Goal: Information Seeking & Learning: Learn about a topic

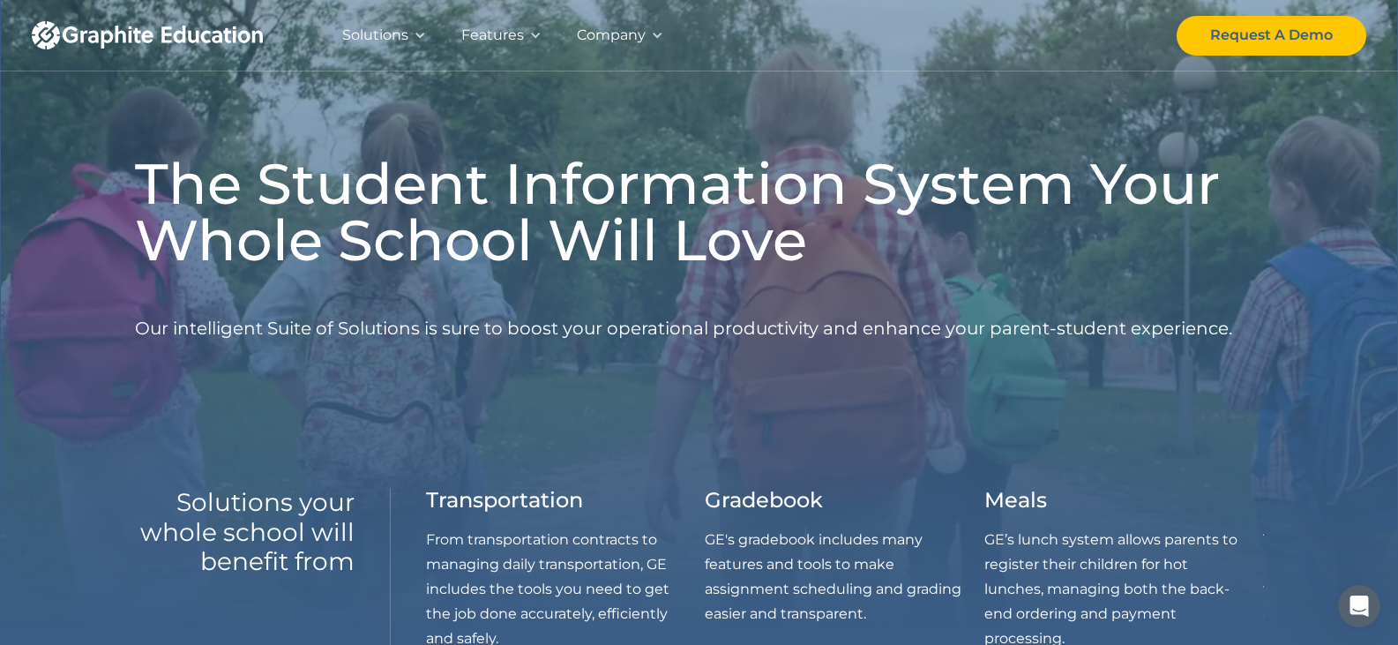
click at [535, 39] on div at bounding box center [535, 35] width 12 height 12
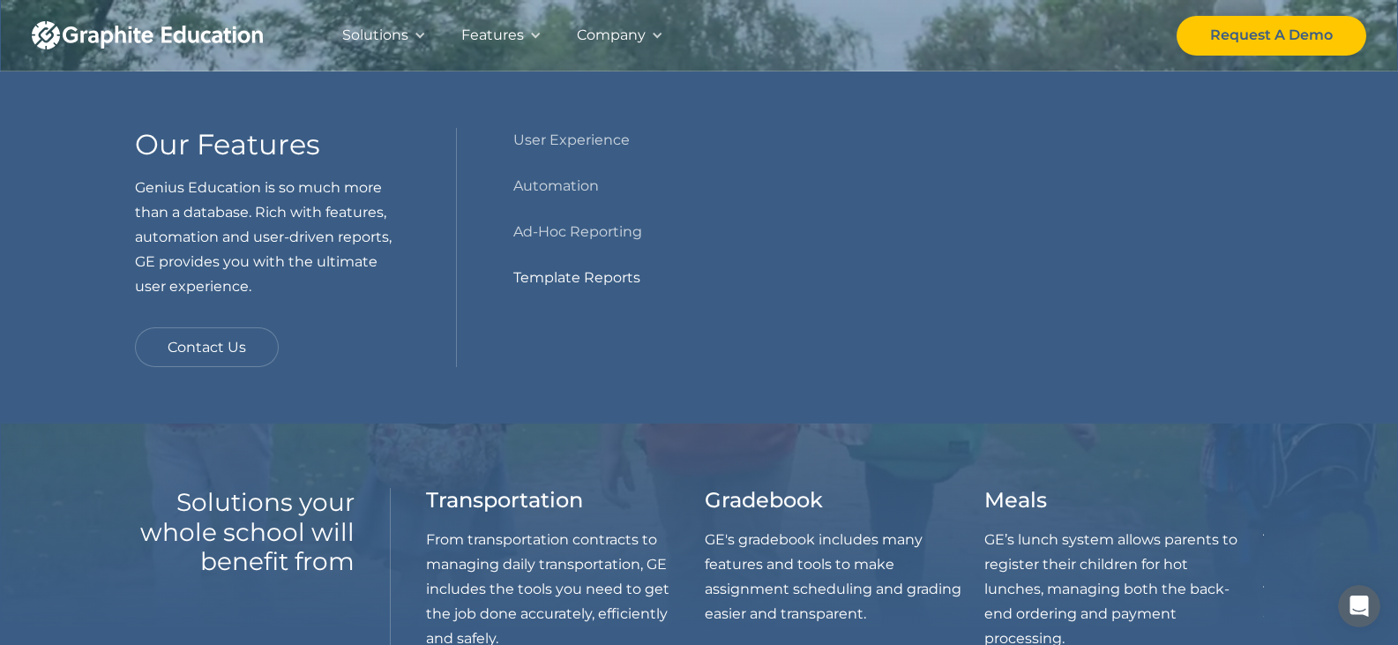
click at [572, 284] on link "Template Reports" at bounding box center [576, 277] width 127 height 25
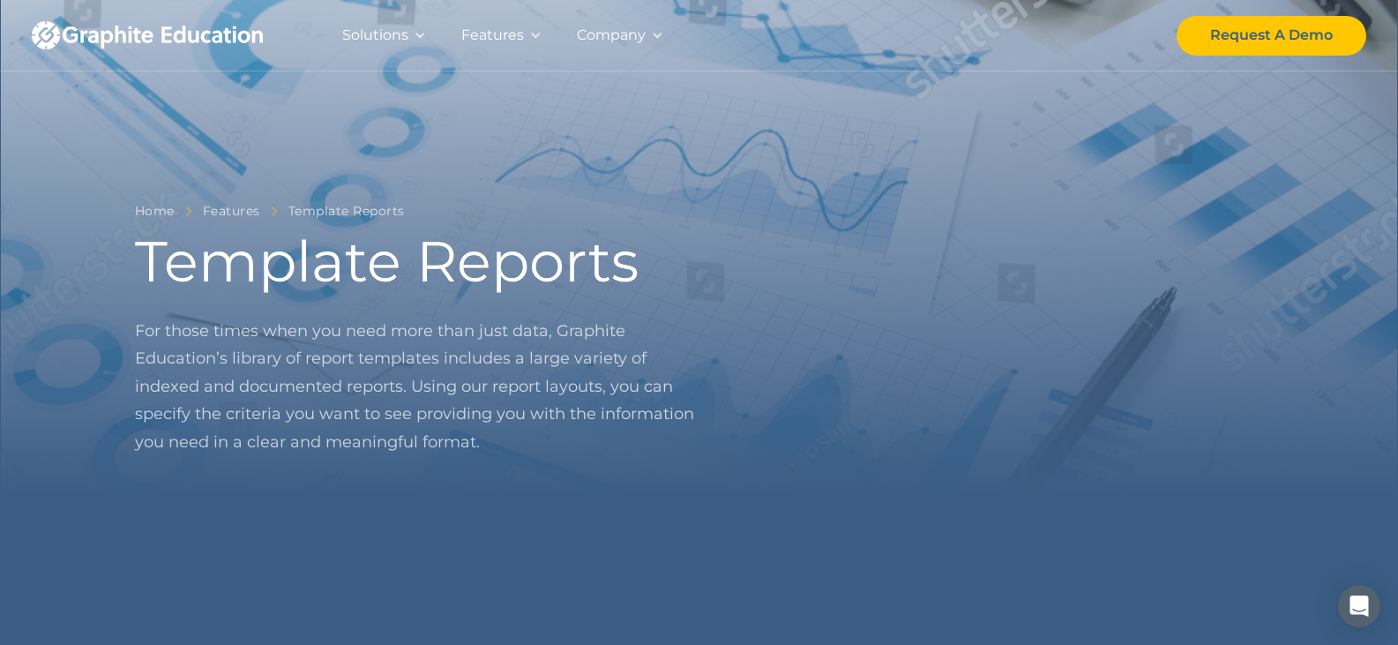
click at [419, 36] on div at bounding box center [420, 35] width 12 height 12
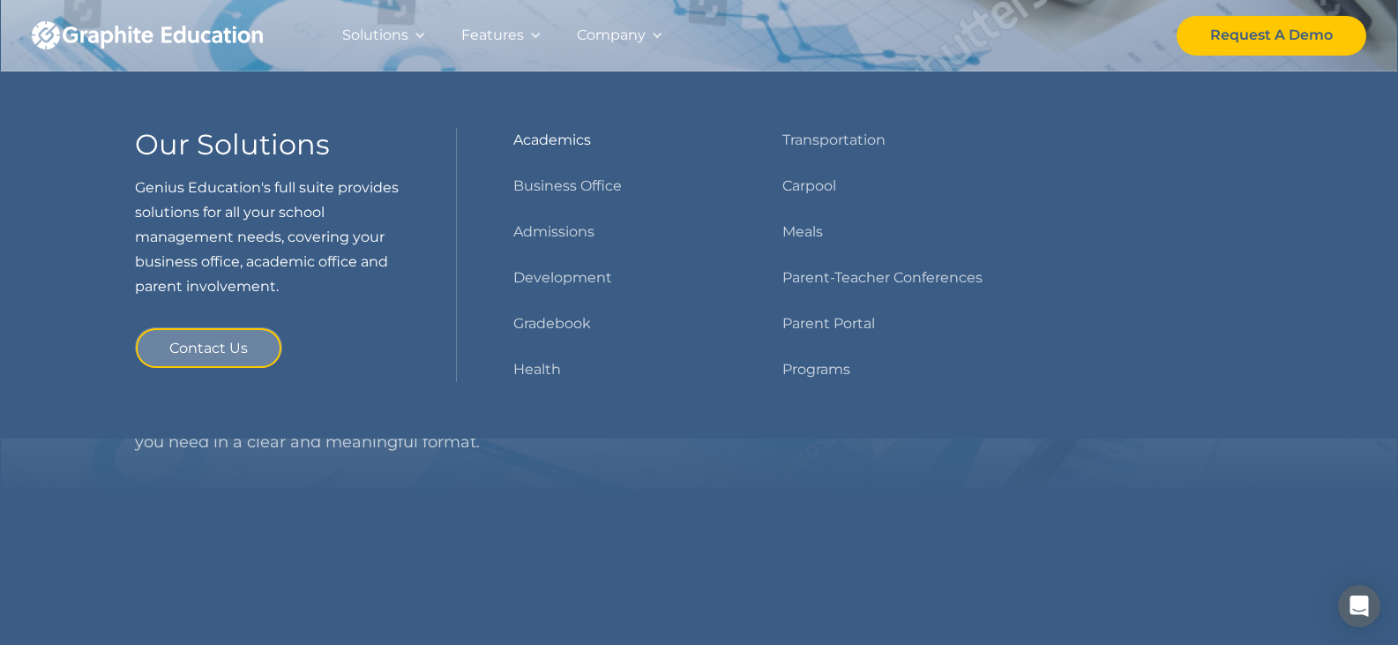
click at [538, 141] on link "Academics" at bounding box center [552, 140] width 78 height 25
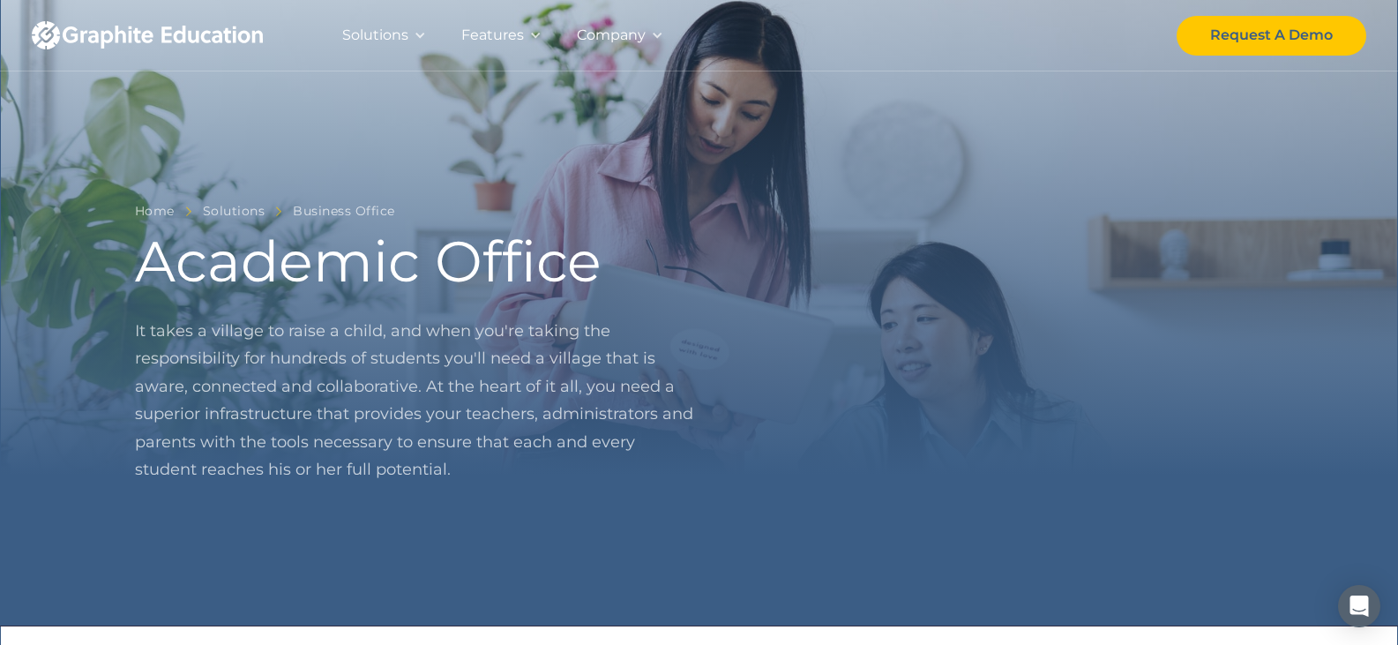
click at [406, 30] on div "Solutions" at bounding box center [375, 35] width 66 height 25
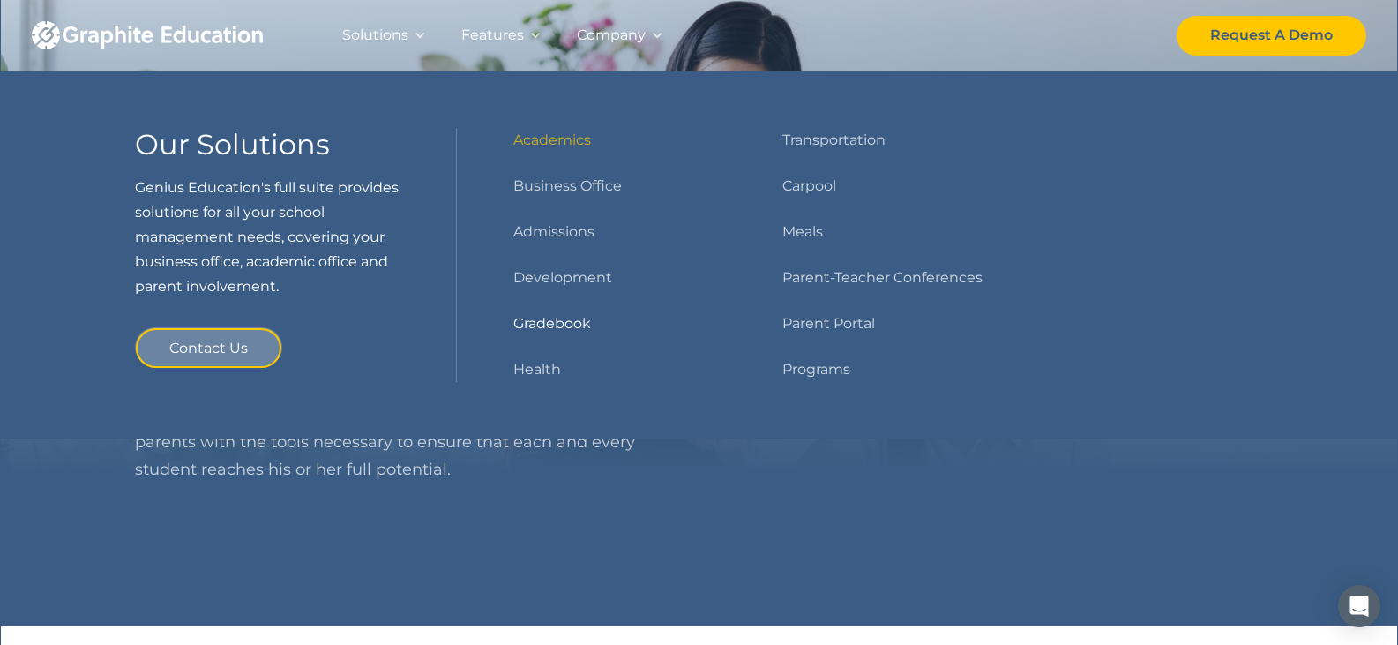
click at [555, 318] on link "Gradebook" at bounding box center [552, 323] width 78 height 25
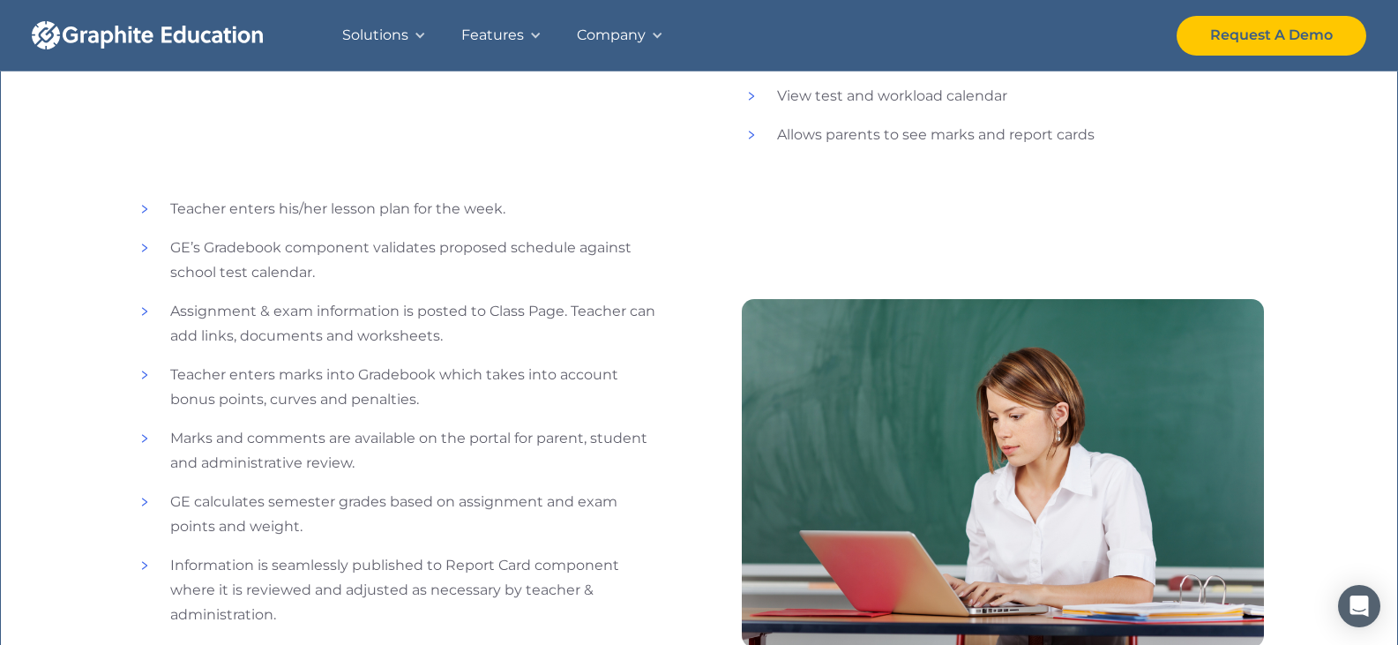
scroll to position [1058, 0]
click at [149, 209] on li "Teacher enters his/her lesson plan for the week." at bounding box center [396, 210] width 522 height 25
click at [140, 208] on li "Teacher enters his/her lesson plan for the week." at bounding box center [396, 210] width 522 height 25
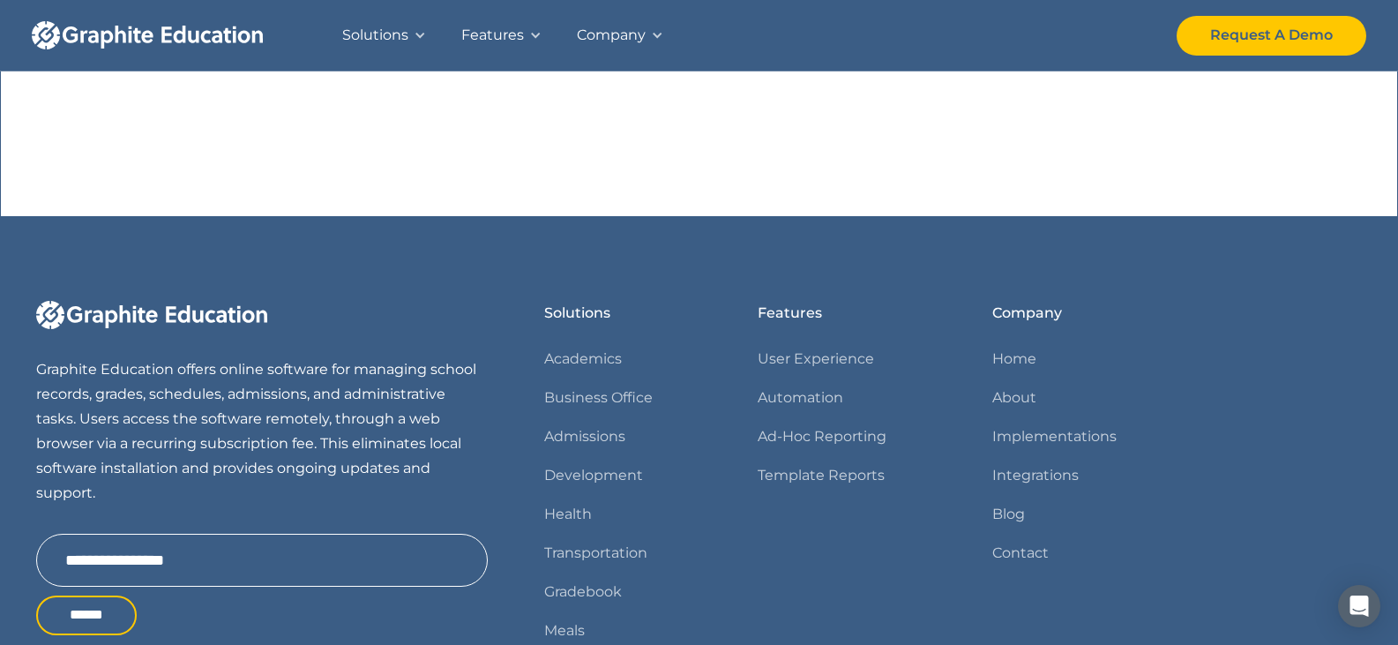
scroll to position [2043, 0]
